Goal: Use online tool/utility: Utilize a website feature to perform a specific function

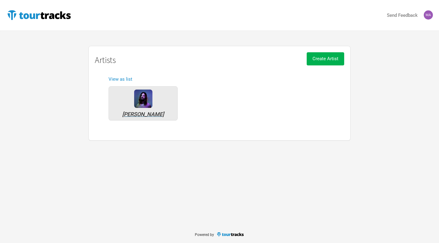
click at [153, 114] on div "[PERSON_NAME]" at bounding box center [143, 113] width 63 height 5
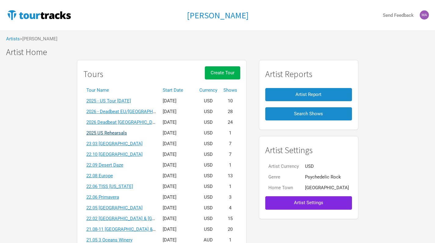
click at [127, 132] on link "2025 US Rehearsals" at bounding box center [106, 132] width 41 height 5
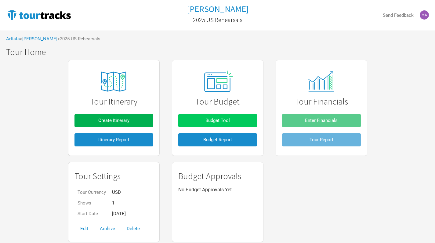
click at [216, 120] on span "Budget Tool" at bounding box center [217, 119] width 24 height 5
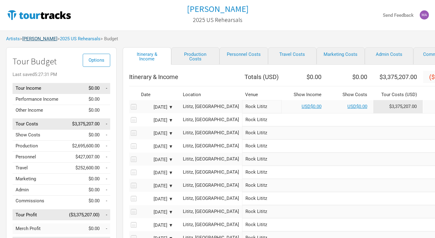
click at [40, 40] on link "[PERSON_NAME]" at bounding box center [39, 38] width 35 height 5
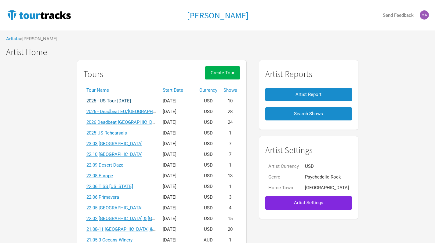
click at [131, 100] on link "2025 - US Tour [DATE]" at bounding box center [108, 100] width 45 height 5
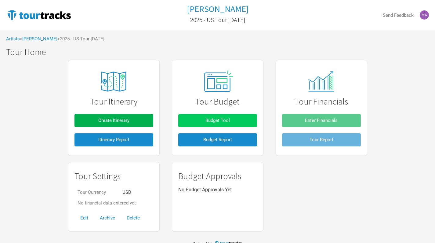
click at [214, 120] on span "Budget Tool" at bounding box center [217, 119] width 24 height 5
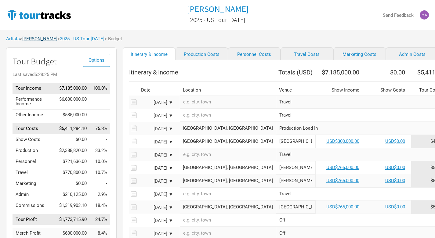
click at [45, 39] on link "[PERSON_NAME]" at bounding box center [39, 38] width 35 height 5
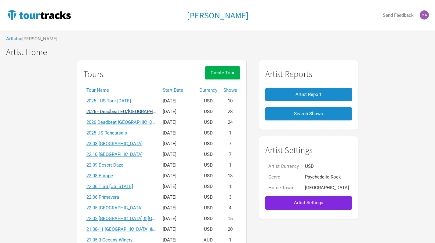
click at [129, 112] on link "2026 - Deadbeat EU/[GEOGRAPHIC_DATA] [DATE]" at bounding box center [136, 111] width 100 height 5
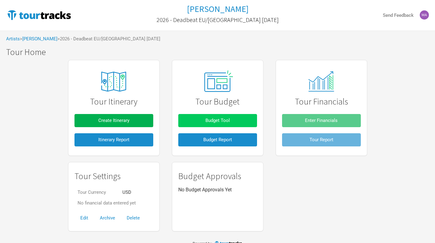
click at [206, 115] on button "Budget Tool" at bounding box center [217, 120] width 79 height 13
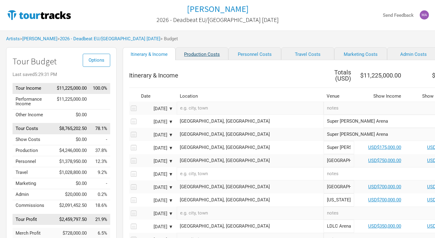
click at [203, 51] on link "Production Costs" at bounding box center [201, 53] width 53 height 13
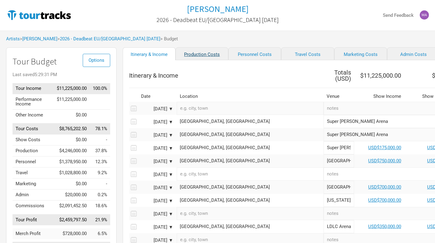
select select "Shows"
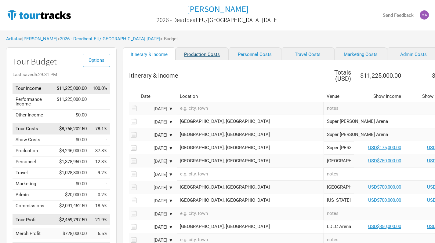
select select "Total Days"
select select "Shows"
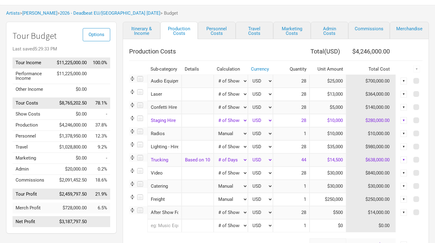
scroll to position [27, 0]
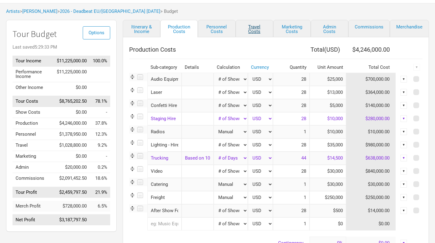
click at [252, 30] on link "Travel Costs" at bounding box center [255, 28] width 38 height 17
select select "Total Days"
select select "NonShow Days"
select select "Total Days"
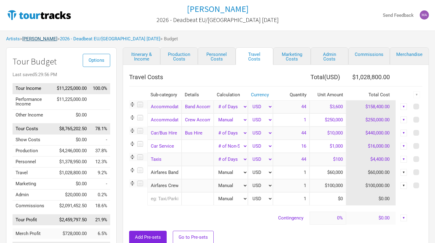
click at [44, 39] on link "[PERSON_NAME]" at bounding box center [39, 38] width 35 height 5
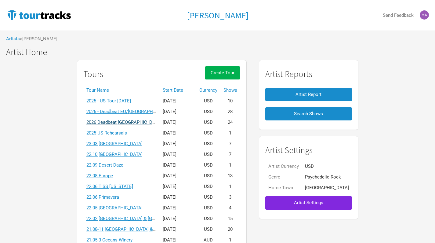
click at [134, 122] on link "2026 Deadbeat [GEOGRAPHIC_DATA] & [GEOGRAPHIC_DATA] Summer" at bounding box center [157, 121] width 143 height 5
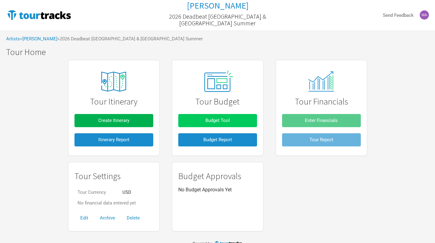
click at [207, 119] on span "Budget Tool" at bounding box center [217, 119] width 24 height 5
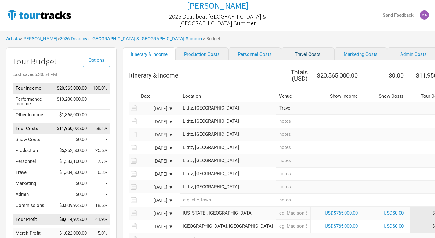
click at [300, 55] on link "Travel Costs" at bounding box center [307, 53] width 53 height 13
select select "Total Days"
select select "NonShow Days"
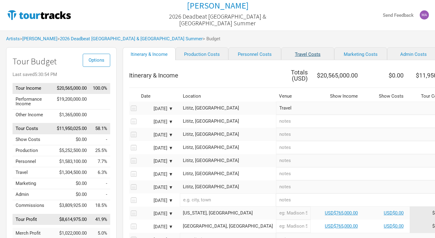
select select "Total Days"
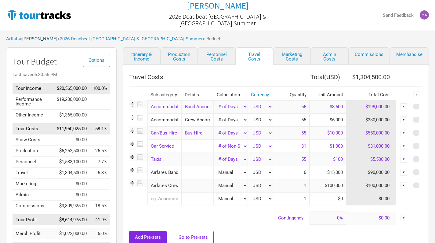
click at [39, 38] on link "[PERSON_NAME]" at bounding box center [39, 38] width 35 height 5
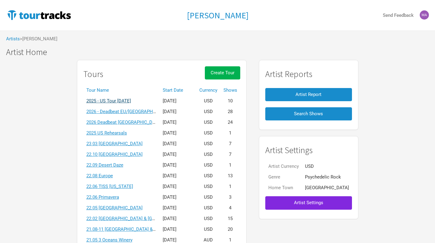
click at [131, 99] on link "2025 - US Tour [DATE]" at bounding box center [108, 100] width 45 height 5
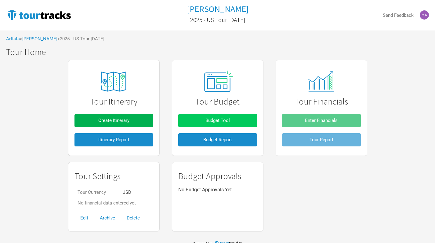
click at [225, 121] on span "Budget Tool" at bounding box center [217, 119] width 24 height 5
